Goal: Task Accomplishment & Management: Use online tool/utility

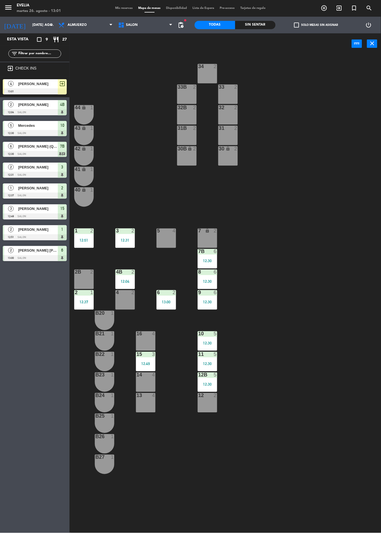
click at [44, 85] on span "[PERSON_NAME]" at bounding box center [38, 84] width 40 height 6
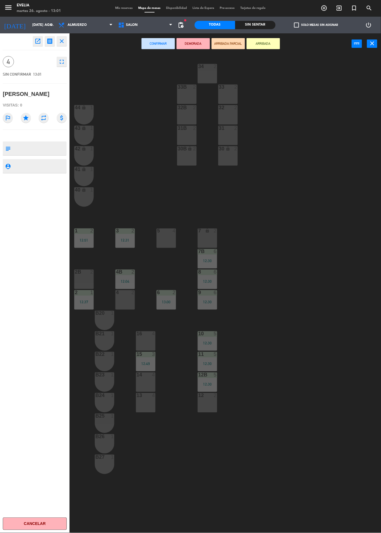
click at [148, 381] on div "14 4" at bounding box center [145, 382] width 19 height 19
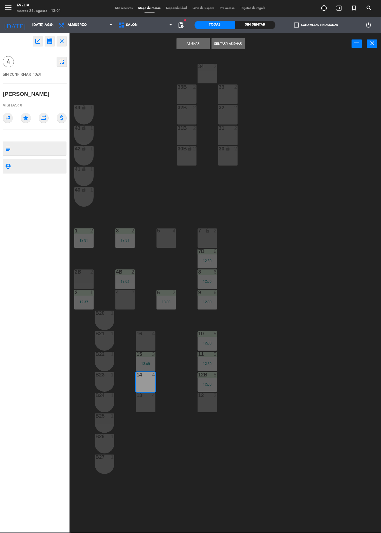
click at [223, 46] on button "Sentar y Asignar" at bounding box center [228, 43] width 33 height 11
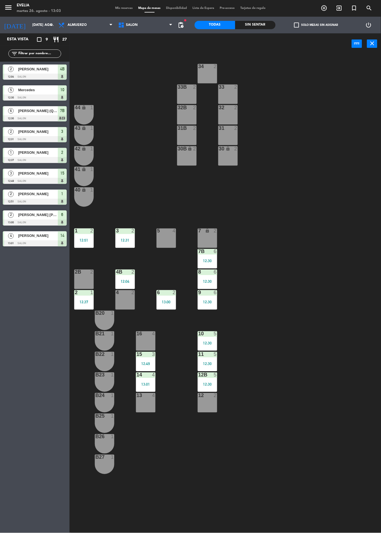
click at [349, 11] on span "turned_in_not" at bounding box center [354, 7] width 15 height 9
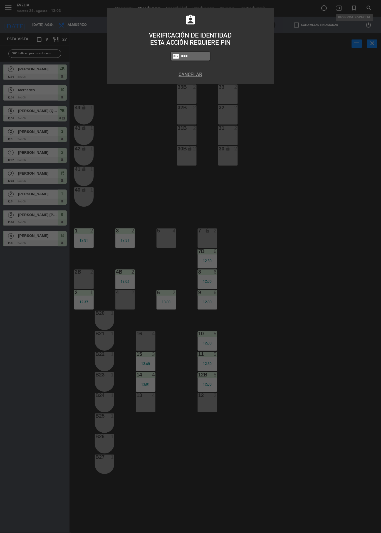
type input "9101"
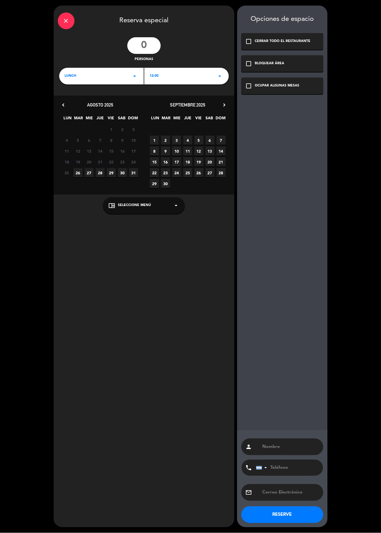
click at [81, 30] on div "close Reserva especial" at bounding box center [144, 20] width 181 height 29
click at [62, 26] on div "close" at bounding box center [66, 21] width 17 height 17
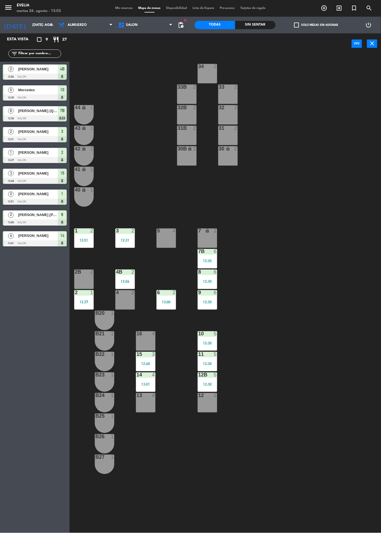
click at [336, 25] on label "check_box_outline_blank Solo mesas sin asignar" at bounding box center [316, 25] width 44 height 5
click at [316, 25] on input "check_box_outline_blank Solo mesas sin asignar" at bounding box center [316, 25] width 0 height 0
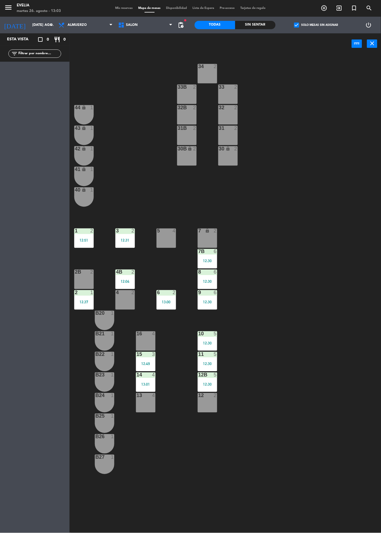
click at [326, 9] on icon "add_circle_outline" at bounding box center [324, 8] width 7 height 7
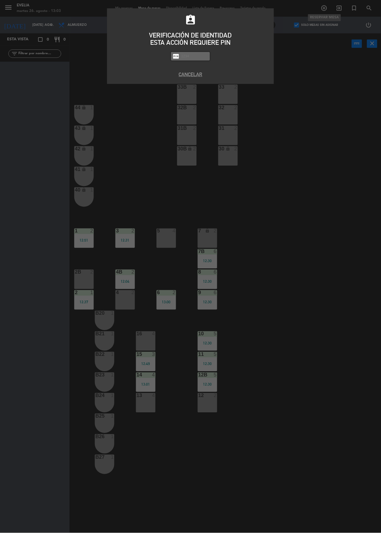
click at [338, 200] on div "assignment_ind VERIFICACIÓN DE IDENTIDAD ESTA ACCIÓN REQUIERE PIN fiber_pin PAS…" at bounding box center [190, 266] width 381 height 533
click at [194, 87] on div "assignment_ind VERIFICACIÓN DE IDENTIDAD ESTA ACCIÓN REQUIERE PIN fiber_pin PAS…" at bounding box center [190, 266] width 381 height 533
click at [197, 77] on button "Cancelar" at bounding box center [190, 75] width 158 height 8
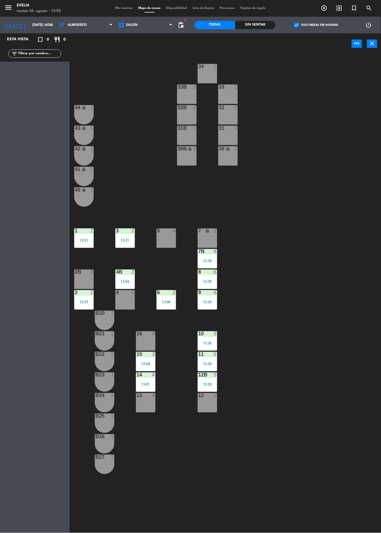
click at [339, 10] on icon "exit_to_app" at bounding box center [339, 8] width 7 height 7
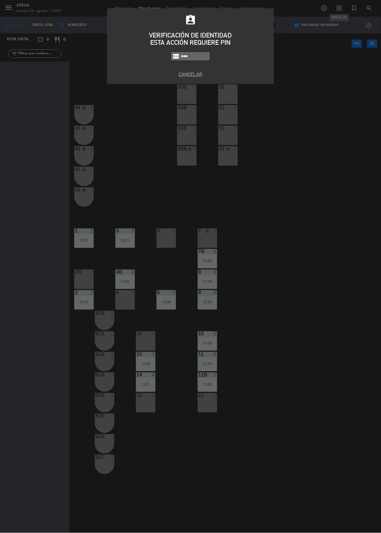
type input "9101"
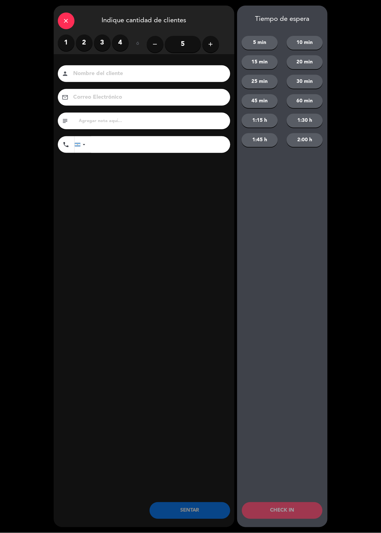
click at [83, 51] on label "2" at bounding box center [84, 42] width 17 height 17
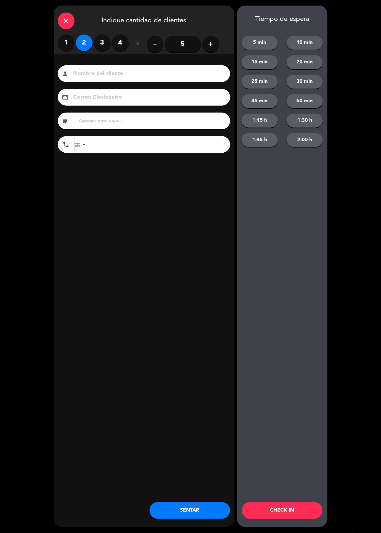
click at [105, 70] on input at bounding box center [148, 74] width 150 height 10
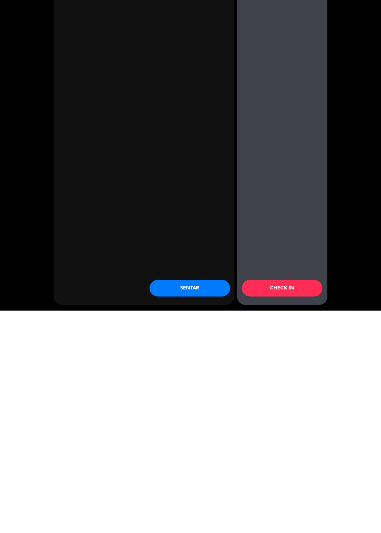
type input "[PERSON_NAME]"
click at [310, 525] on div "Tiempo de espera 5 min 10 min 15 min 20 min 25 min 30 min 45 min 60 min 1:15 h …" at bounding box center [282, 267] width 90 height 522
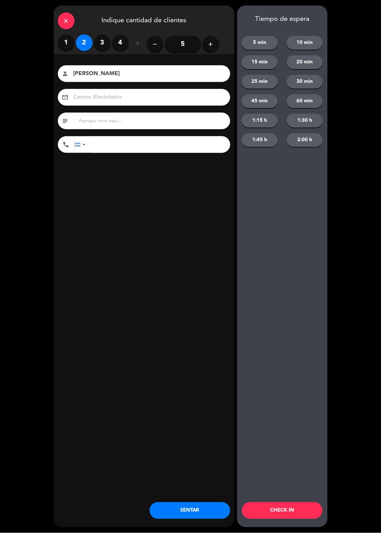
click at [290, 518] on button "CHECK IN" at bounding box center [282, 510] width 81 height 17
